Goal: Task Accomplishment & Management: Complete application form

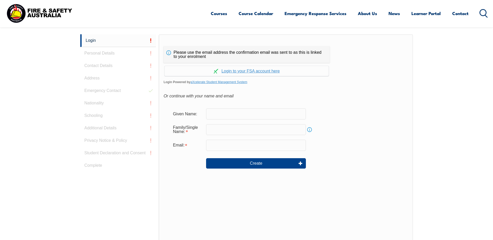
click at [225, 114] on input "text" at bounding box center [256, 113] width 100 height 11
type input "[PERSON_NAME]"
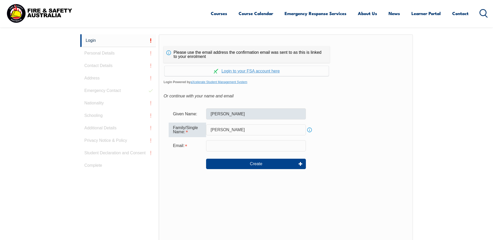
type input "[PERSON_NAME]"
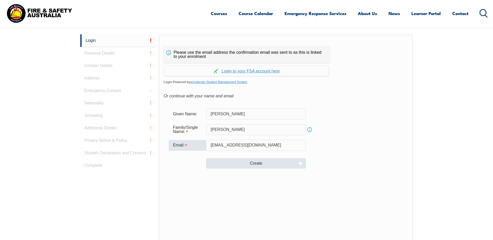
type input "[EMAIL_ADDRESS][DOMAIN_NAME]"
click at [216, 162] on button "Create" at bounding box center [256, 163] width 100 height 10
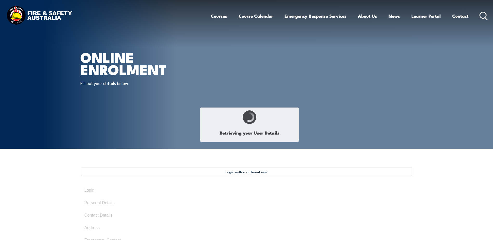
type input "[PERSON_NAME]"
type input "DEQA74NW8E"
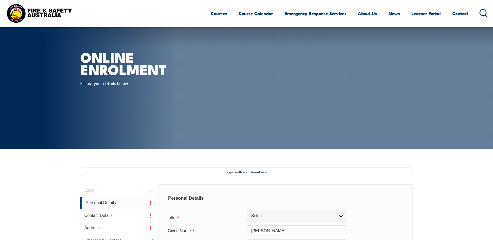
scroll to position [142, 0]
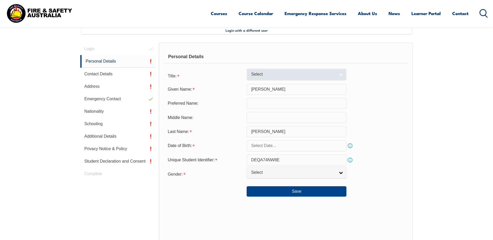
click at [286, 73] on span "Select" at bounding box center [293, 74] width 84 height 5
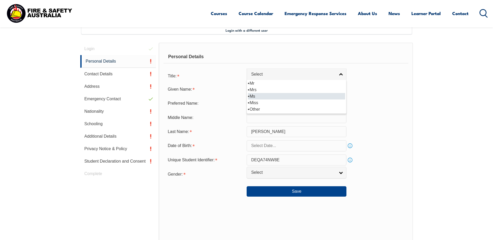
click at [285, 96] on li "Ms" at bounding box center [296, 96] width 97 height 6
select select "Ms"
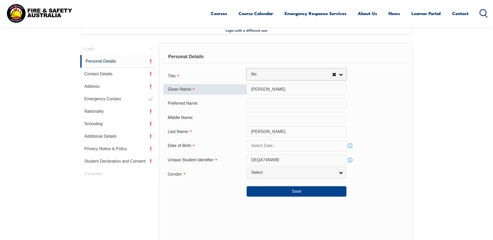
click at [270, 89] on input "[PERSON_NAME]" at bounding box center [297, 89] width 100 height 11
type input "[PERSON_NAME]"
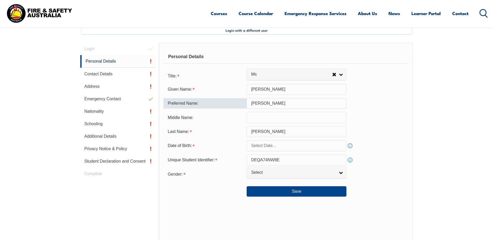
type input "[PERSON_NAME]"
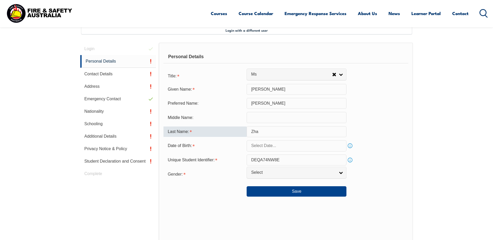
type input "[PERSON_NAME]"
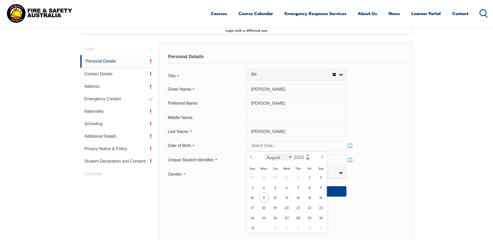
click at [289, 156] on select "January February March April May June July August September October November De…" at bounding box center [278, 157] width 28 height 7
select select "8"
click at [264, 154] on select "January February March April May June July August September October November De…" at bounding box center [278, 157] width 28 height 7
click at [274, 188] on span "9" at bounding box center [275, 187] width 10 height 10
type input "[DATE]"
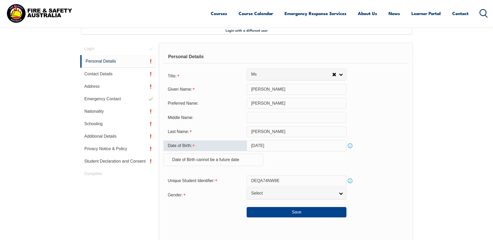
click at [308, 149] on input "[DATE]" at bounding box center [297, 145] width 100 height 11
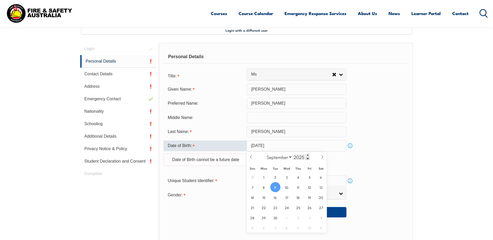
click at [307, 159] on span at bounding box center [308, 158] width 4 height 3
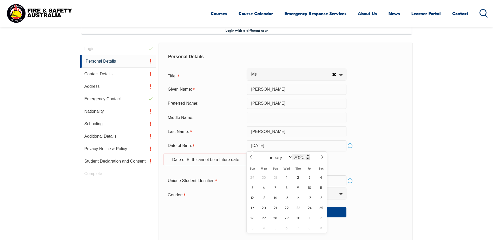
click at [307, 159] on span at bounding box center [308, 158] width 4 height 3
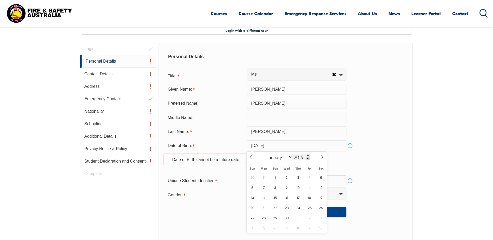
click at [307, 159] on span at bounding box center [308, 158] width 4 height 3
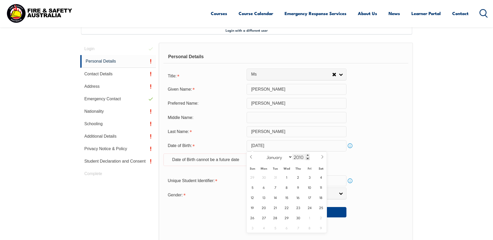
click at [307, 159] on span at bounding box center [308, 158] width 4 height 3
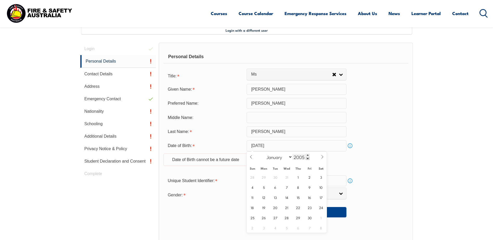
click at [307, 159] on span at bounding box center [308, 158] width 4 height 3
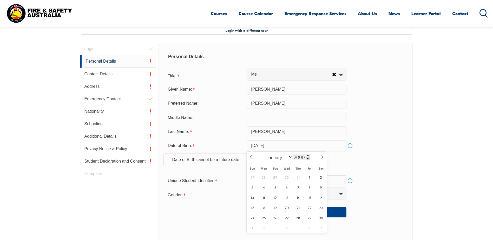
click at [307, 159] on span at bounding box center [308, 158] width 4 height 3
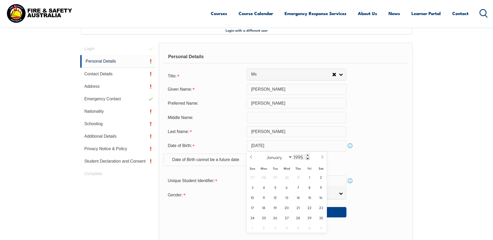
click at [307, 159] on span at bounding box center [308, 158] width 4 height 3
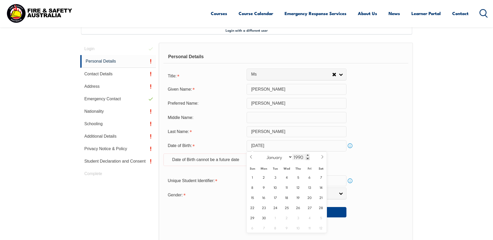
click at [307, 159] on span at bounding box center [308, 158] width 4 height 3
click at [307, 156] on span at bounding box center [308, 155] width 4 height 3
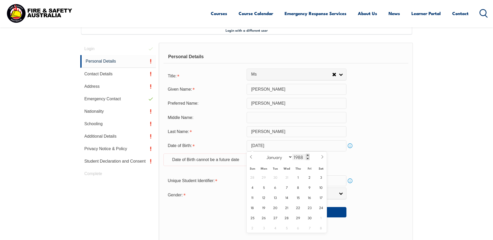
type input "1989"
click at [320, 187] on span "9" at bounding box center [321, 187] width 10 height 10
type input "[DATE]"
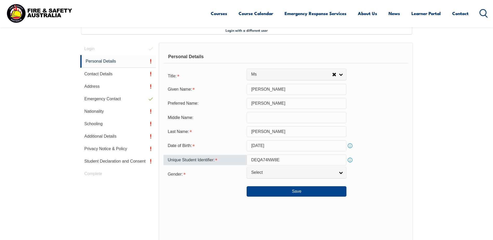
click at [305, 160] on input "DEQA74NW8E" at bounding box center [297, 160] width 100 height 11
click at [299, 174] on span "Select" at bounding box center [293, 172] width 84 height 5
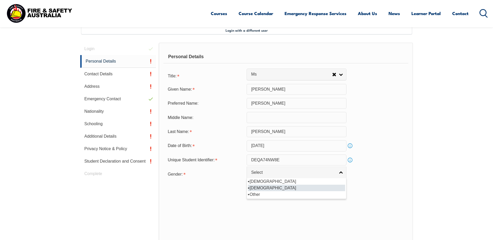
click at [292, 186] on li "[DEMOGRAPHIC_DATA]" at bounding box center [296, 188] width 97 height 6
select select "F"
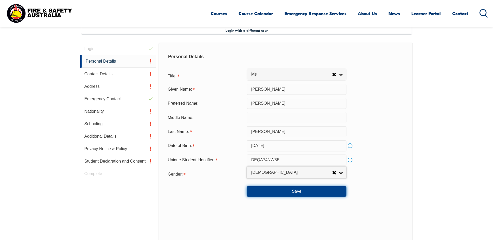
click at [295, 194] on button "Save" at bounding box center [297, 191] width 100 height 10
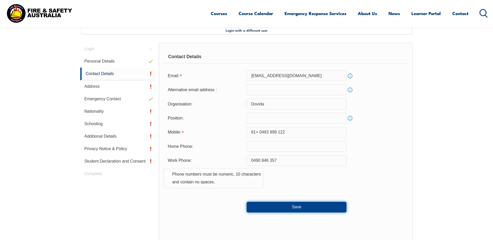
click at [305, 208] on button "Save" at bounding box center [297, 207] width 100 height 10
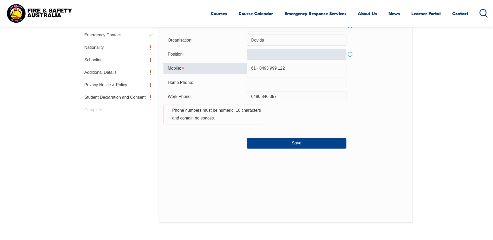
scroll to position [164, 0]
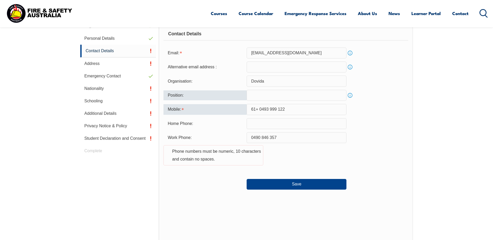
drag, startPoint x: 259, startPoint y: 108, endPoint x: 191, endPoint y: 94, distance: 69.6
click at [191, 94] on form "Email: [EMAIL_ADDRESS][DOMAIN_NAME] Info Alternative email address : Info Organ…" at bounding box center [285, 119] width 245 height 142
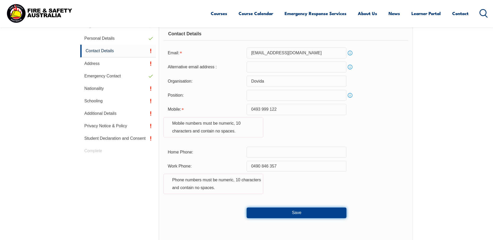
click at [310, 208] on button "Save" at bounding box center [297, 213] width 100 height 10
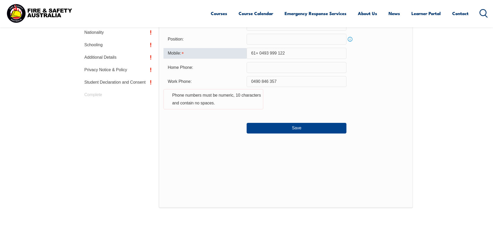
scroll to position [190, 0]
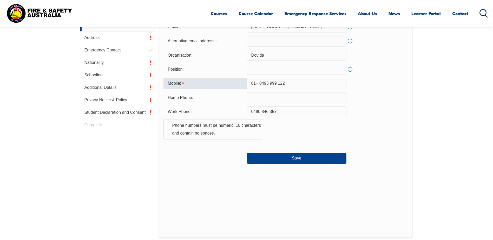
click at [318, 135] on div "Work Phone: [PHONE_NUMBER] Phone numbers must be numeric, 10 characters and con…" at bounding box center [285, 125] width 245 height 39
click at [261, 83] on input "61+ 0493 999 122" at bounding box center [297, 83] width 100 height 11
type input "0493999122"
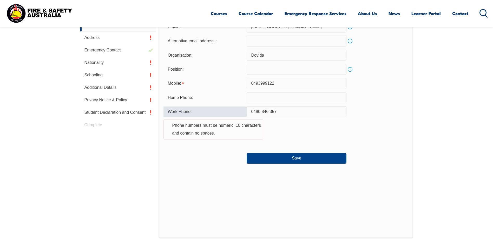
click at [262, 112] on input "0490 846 357" at bounding box center [297, 111] width 100 height 11
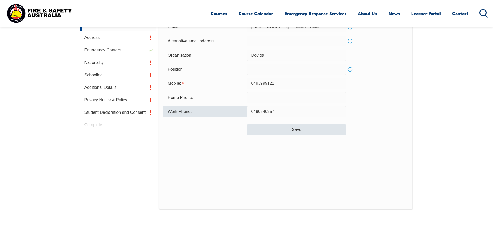
type input "0490846357"
click at [324, 133] on button "Save" at bounding box center [297, 129] width 100 height 10
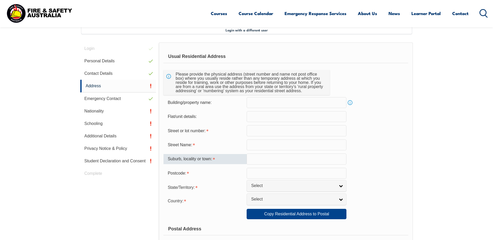
scroll to position [142, 0]
click at [265, 129] on input "text" at bounding box center [297, 131] width 100 height 11
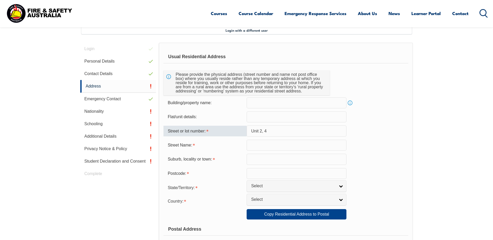
type input "Unit 2, 4"
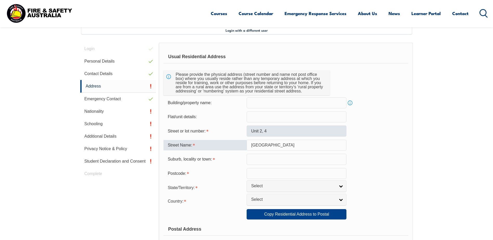
type input "[GEOGRAPHIC_DATA]"
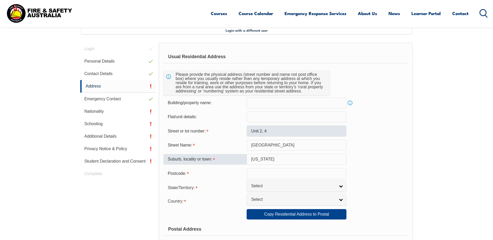
type input "[US_STATE]"
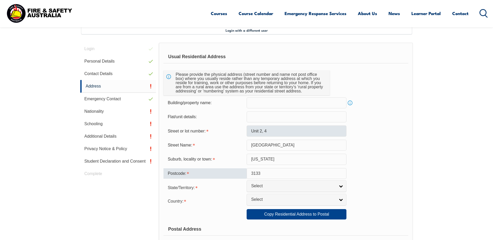
type input "3133"
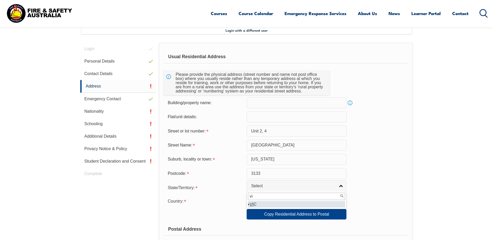
type input "vi"
select select "VIC"
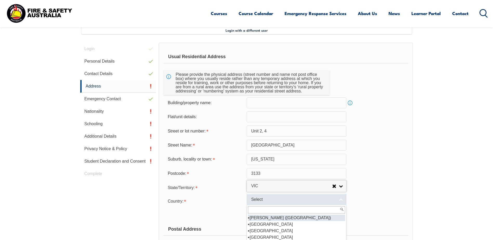
click at [273, 202] on span "Select" at bounding box center [293, 199] width 84 height 5
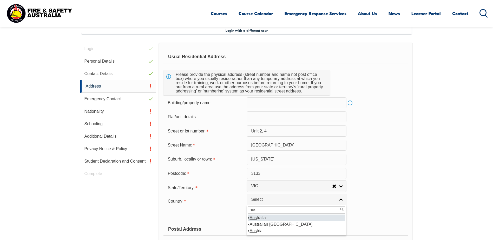
type input "aus"
click at [320, 217] on li "Aus tralia" at bounding box center [296, 218] width 97 height 6
select select "1101"
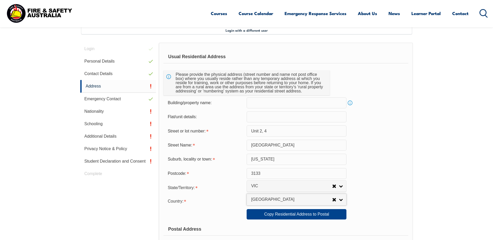
click at [383, 212] on div "Copy Residential Address to Postal: Copy Residential Address to Postal" at bounding box center [285, 214] width 245 height 10
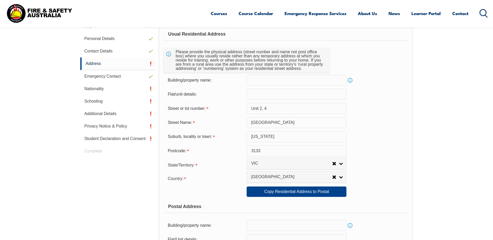
scroll to position [194, 0]
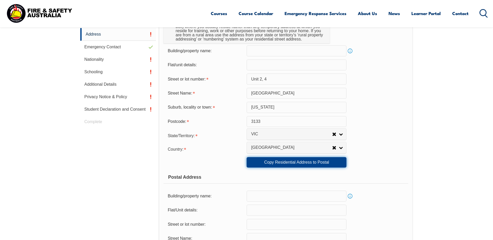
click at [298, 164] on link "Copy Residential Address to Postal" at bounding box center [297, 162] width 100 height 10
type input "Unit 2, 4"
type input "[GEOGRAPHIC_DATA]"
type input "[US_STATE]"
select select "VIC"
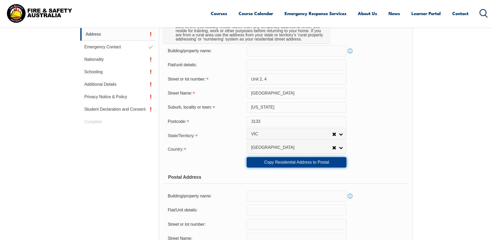
type input "3133"
select select "1101"
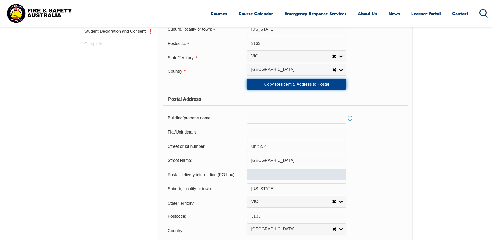
scroll to position [375, 0]
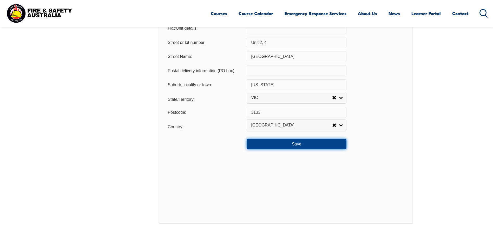
click at [282, 140] on button "Save" at bounding box center [297, 144] width 100 height 10
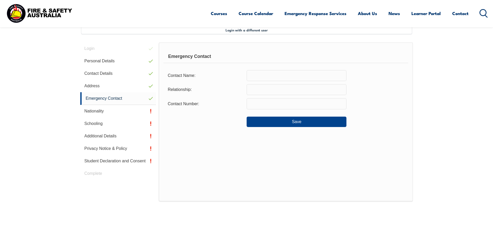
scroll to position [142, 0]
click at [281, 72] on input "text" at bounding box center [297, 75] width 100 height 11
type input "[PERSON_NAME]"
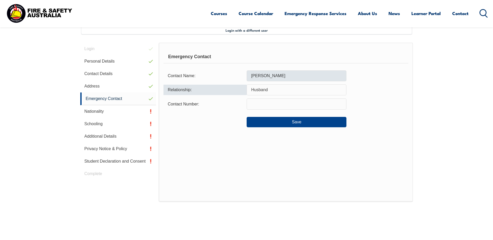
type input "Husband"
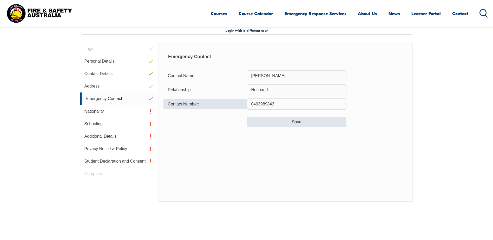
type input "0493989843"
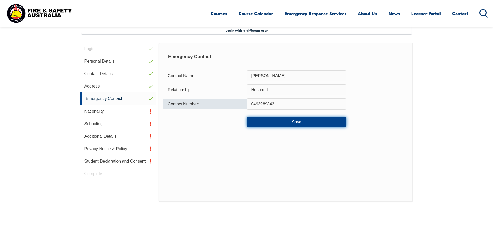
click at [334, 124] on button "Save" at bounding box center [297, 122] width 100 height 10
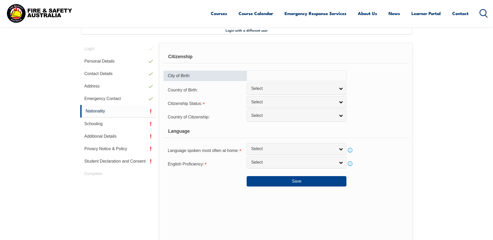
click at [281, 75] on input "text" at bounding box center [297, 75] width 100 height 11
drag, startPoint x: 262, startPoint y: 75, endPoint x: 251, endPoint y: 75, distance: 11.2
click at [251, 75] on input "China [GEOGRAPHIC_DATA]" at bounding box center [297, 75] width 100 height 11
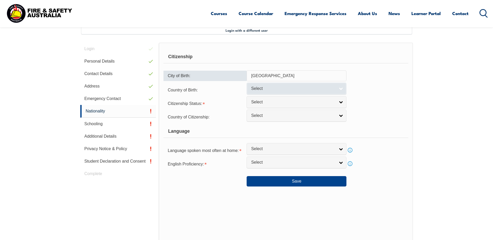
type input "[GEOGRAPHIC_DATA]"
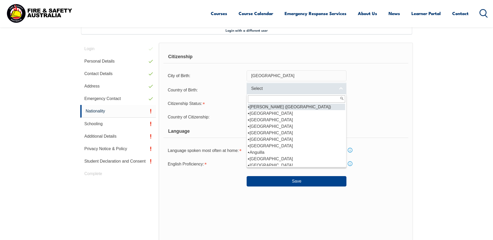
click at [291, 85] on link "Select" at bounding box center [297, 89] width 100 height 12
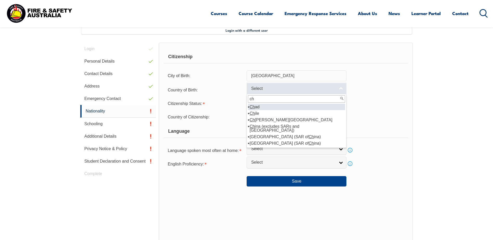
type input "c"
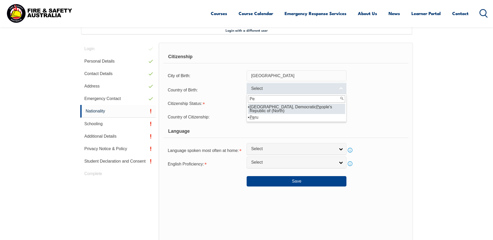
type input "P"
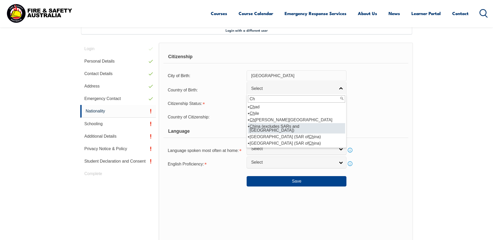
type input "Ch"
click at [324, 124] on li "Ch ina (excludes SARs and [GEOGRAPHIC_DATA])" at bounding box center [296, 128] width 97 height 10
select select "6101"
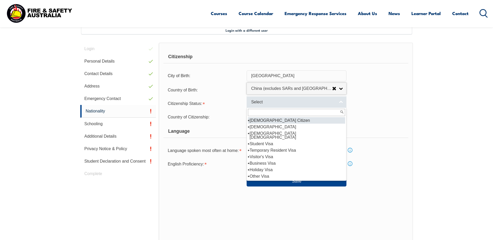
click at [266, 99] on link "Select" at bounding box center [297, 102] width 100 height 12
click at [301, 121] on li "[DEMOGRAPHIC_DATA] Citizen" at bounding box center [296, 120] width 97 height 6
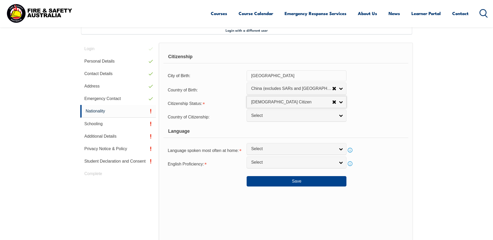
select select "1"
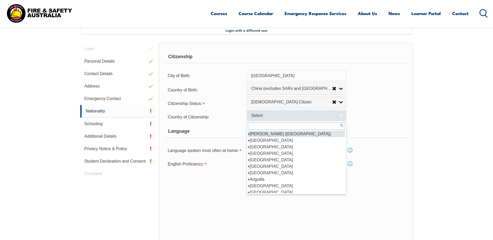
click at [292, 116] on span "Select" at bounding box center [293, 115] width 84 height 5
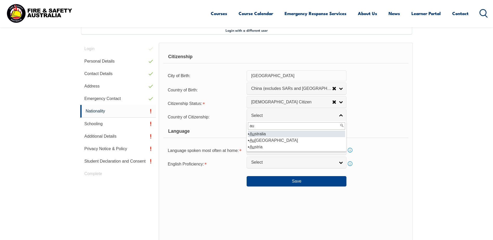
type input "au"
click at [296, 135] on li "Au stralia" at bounding box center [296, 134] width 97 height 6
select select "1101"
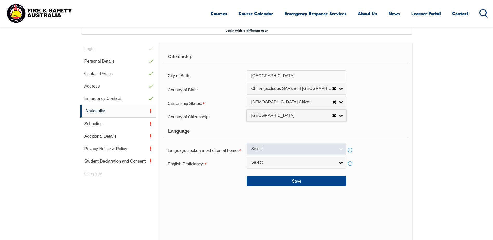
click at [292, 151] on span "Select" at bounding box center [293, 148] width 84 height 5
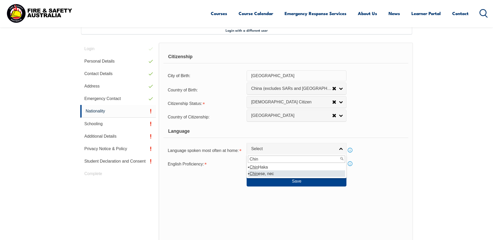
type input "Chin"
click at [282, 173] on li "Chin ese, nec" at bounding box center [296, 173] width 97 height 6
select select "7199"
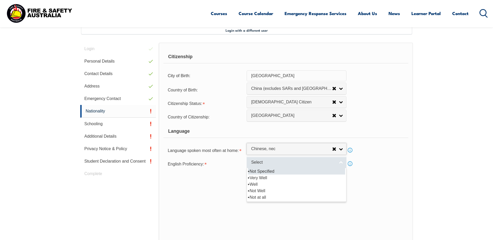
click at [282, 162] on span "Select" at bounding box center [293, 162] width 84 height 5
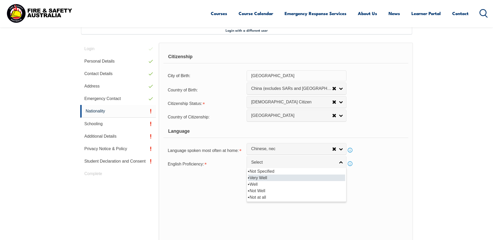
click at [285, 176] on li "Very Well" at bounding box center [296, 178] width 97 height 6
select select "1"
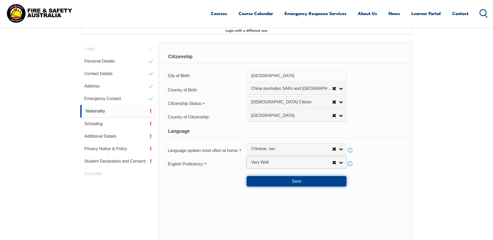
click at [283, 184] on button "Save" at bounding box center [297, 181] width 100 height 10
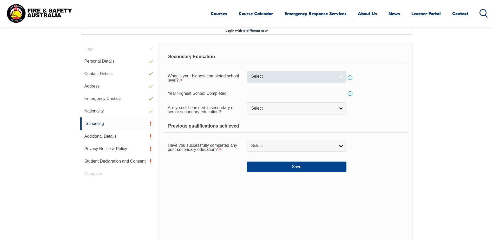
click at [289, 78] on span "Select" at bounding box center [293, 76] width 84 height 5
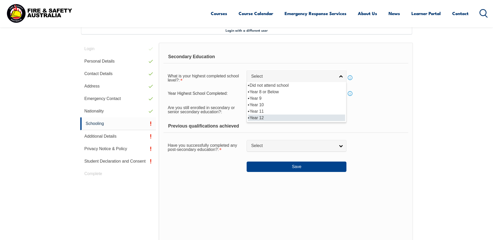
click at [272, 118] on li "Year 12" at bounding box center [296, 118] width 97 height 6
select select "12"
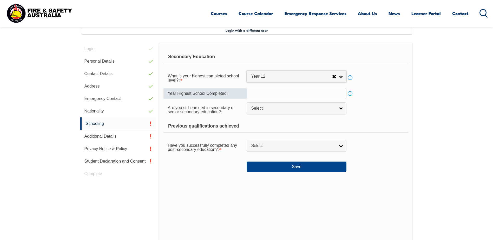
click at [268, 95] on input "text" at bounding box center [297, 93] width 100 height 11
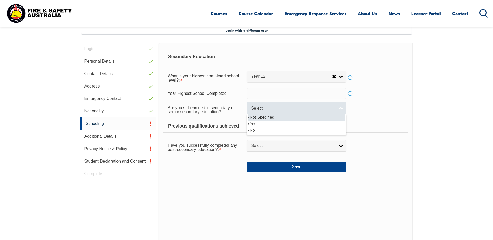
click at [277, 109] on span "Select" at bounding box center [293, 108] width 84 height 5
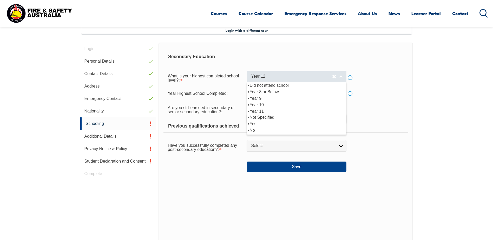
click at [285, 78] on span "Year 12" at bounding box center [291, 76] width 81 height 5
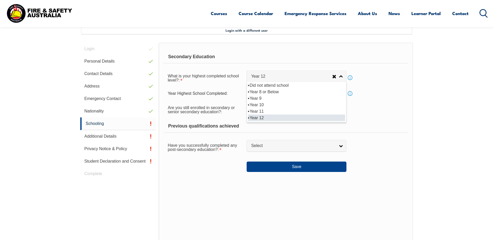
click at [268, 119] on li "Year 12" at bounding box center [296, 118] width 97 height 6
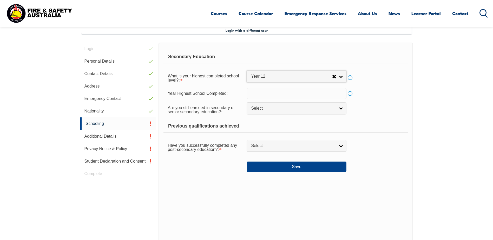
click at [269, 94] on input "text" at bounding box center [297, 93] width 100 height 11
click at [388, 111] on div "Are you still enrolled in secondary or senior secondary education?: Not Specifi…" at bounding box center [285, 109] width 245 height 15
click at [295, 145] on span "Select" at bounding box center [293, 145] width 84 height 5
click at [292, 156] on li "Yes" at bounding box center [296, 154] width 97 height 6
select select "true"
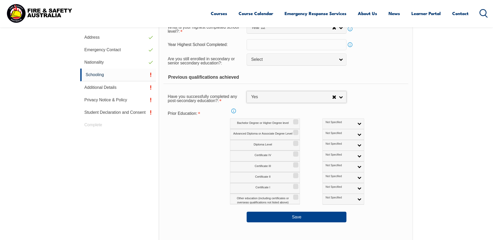
scroll to position [194, 0]
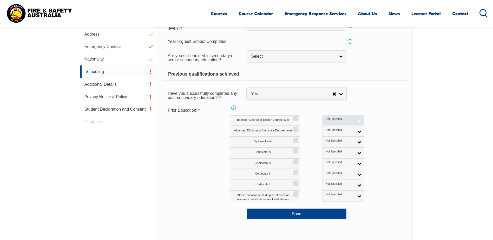
click at [326, 118] on span "Not Specified" at bounding box center [340, 119] width 29 height 4
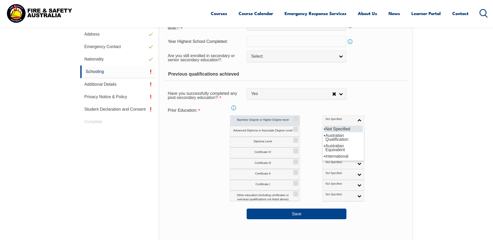
click at [296, 117] on input "Bachelor Degree or Higher Degree level" at bounding box center [294, 117] width 3 height 1
checkbox input "true"
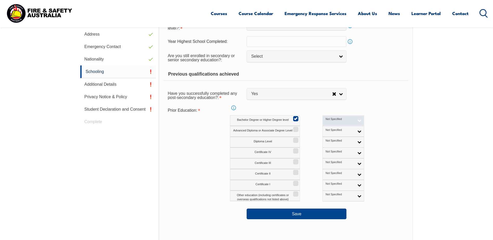
click at [326, 120] on span "Not Specified" at bounding box center [340, 119] width 29 height 4
click at [325, 138] on li "Australian Qualification" at bounding box center [343, 137] width 39 height 10
click at [371, 137] on div "Diploma Level Not Specified Australian Qualification Australian Equivalent Inte…" at bounding box center [308, 142] width 157 height 11
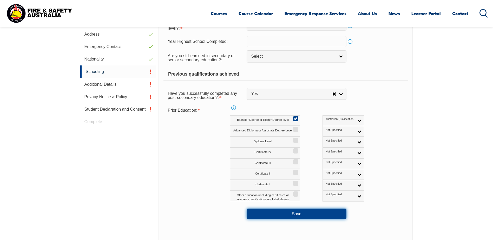
click at [333, 215] on button "Save" at bounding box center [297, 214] width 100 height 10
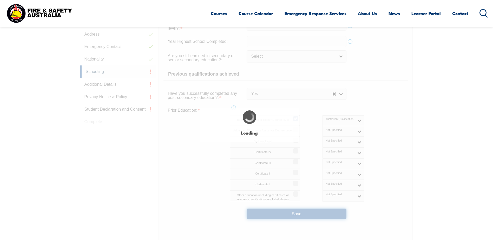
select select
select select "true"
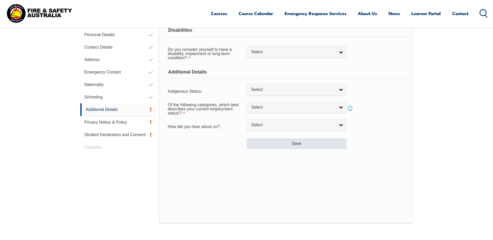
scroll to position [142, 0]
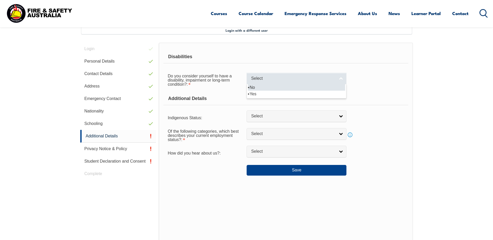
click at [276, 79] on span "Select" at bounding box center [293, 78] width 84 height 5
click at [284, 87] on li "No" at bounding box center [296, 87] width 97 height 6
select select "false"
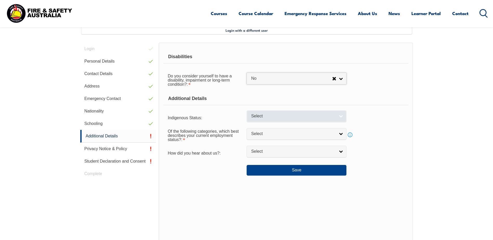
click at [292, 115] on span "Select" at bounding box center [293, 116] width 84 height 5
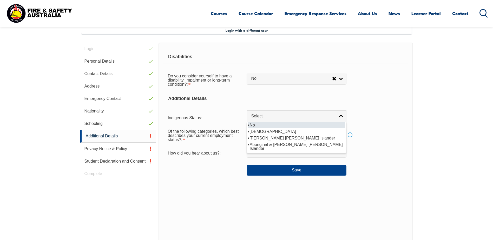
click at [279, 123] on li "No" at bounding box center [296, 125] width 97 height 6
select select "4"
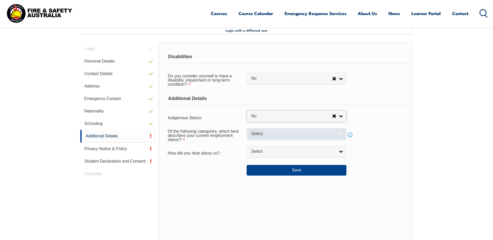
click at [291, 135] on span "Select" at bounding box center [293, 133] width 84 height 5
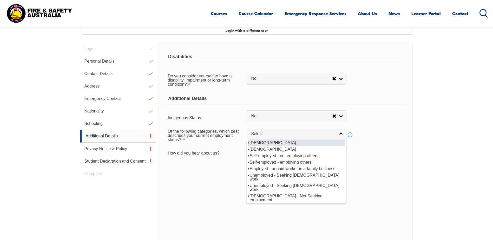
click at [294, 142] on li "[DEMOGRAPHIC_DATA]" at bounding box center [296, 143] width 97 height 6
select select "1"
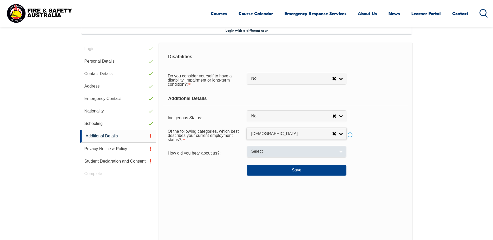
click at [282, 153] on span "Select" at bounding box center [293, 151] width 84 height 5
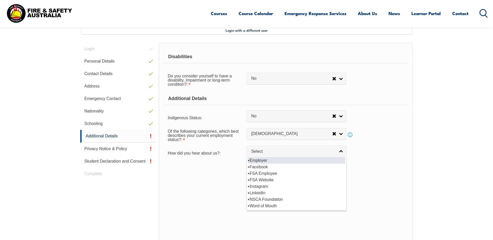
click at [279, 161] on li "Employer" at bounding box center [296, 160] width 97 height 6
select select "8019"
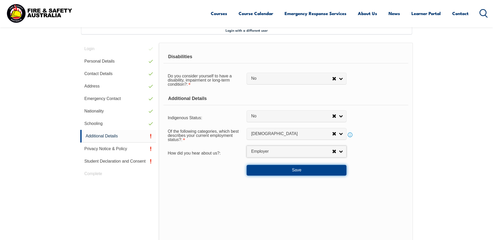
click at [277, 168] on button "Save" at bounding box center [297, 170] width 100 height 10
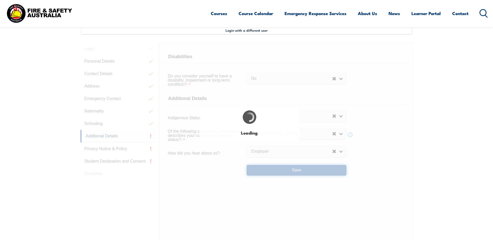
select select "false"
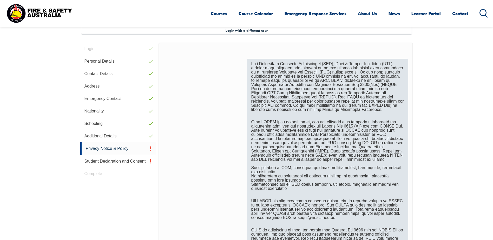
scroll to position [272, 0]
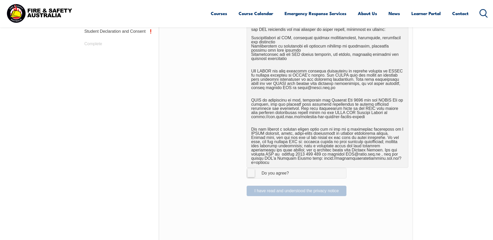
click at [250, 171] on label "I Agree Do you agree?" at bounding box center [297, 173] width 100 height 10
click at [293, 171] on input "I Agree Do you agree?" at bounding box center [297, 173] width 9 height 10
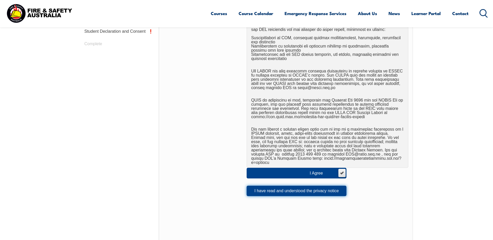
click at [328, 186] on button "I have read and understood the privacy notice" at bounding box center [297, 191] width 100 height 10
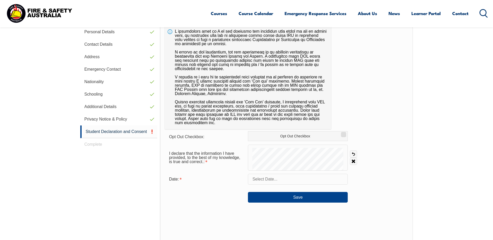
scroll to position [142, 0]
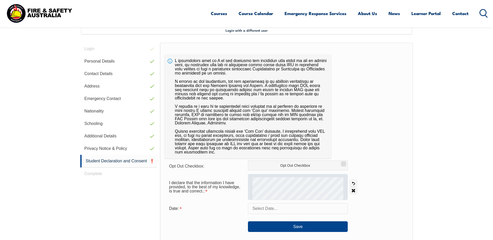
click at [313, 187] on form "Opt Out Checkbox: Opt Out Checkbox I declare that the information I have provid…" at bounding box center [286, 196] width 243 height 71
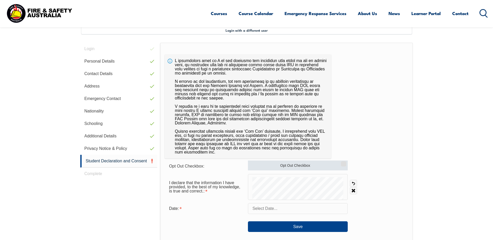
click at [343, 162] on input "Opt Out Checkbox" at bounding box center [342, 162] width 3 height 1
checkbox input "false"
click at [354, 184] on link "Undo" at bounding box center [353, 183] width 7 height 7
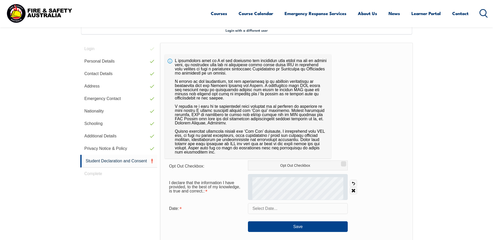
click at [276, 177] on div at bounding box center [298, 187] width 100 height 26
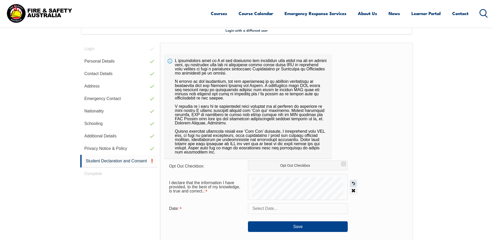
click at [352, 183] on link "Undo" at bounding box center [353, 183] width 7 height 7
click at [353, 182] on link "Undo" at bounding box center [353, 183] width 7 height 7
click at [354, 191] on link "Clear" at bounding box center [353, 190] width 7 height 7
click at [273, 173] on form "Opt Out Checkbox: Opt Out Checkbox I declare that the information I have provid…" at bounding box center [286, 196] width 243 height 71
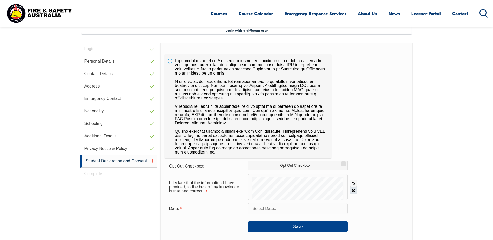
click at [352, 189] on link "Clear" at bounding box center [353, 190] width 7 height 7
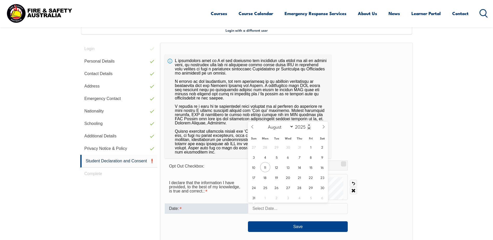
click at [331, 208] on input "text" at bounding box center [298, 208] width 100 height 11
click at [265, 168] on span "11" at bounding box center [265, 167] width 10 height 10
type input "[DATE]"
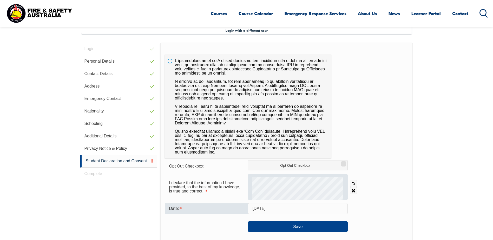
click at [271, 175] on div at bounding box center [298, 187] width 100 height 26
click at [353, 189] on link "Clear" at bounding box center [353, 190] width 7 height 7
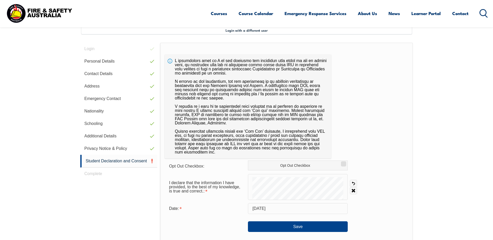
click at [275, 170] on form "Opt Out Checkbox: Opt Out Checkbox I declare that the information I have provid…" at bounding box center [286, 196] width 243 height 71
click at [307, 224] on button "Save" at bounding box center [298, 226] width 100 height 10
